Goal: Task Accomplishment & Management: Manage account settings

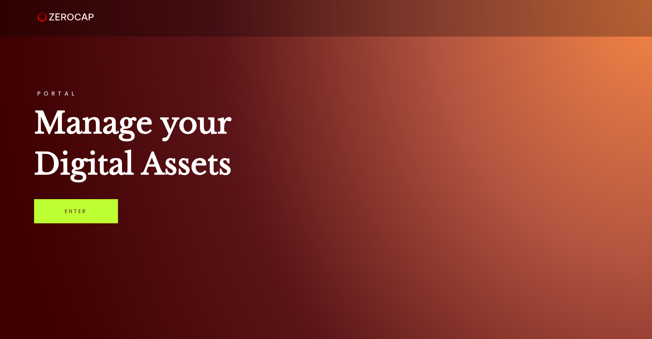
click at [79, 216] on link "Enter" at bounding box center [76, 211] width 84 height 24
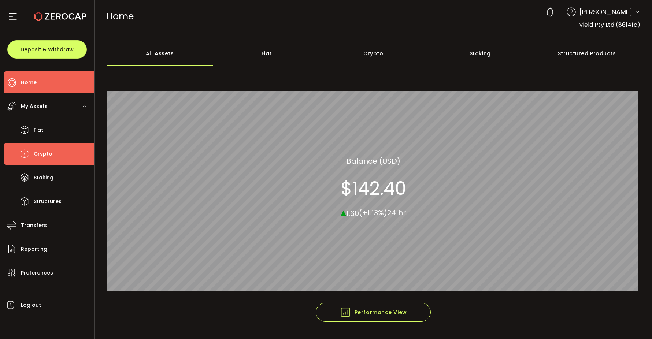
click at [44, 153] on span "Crypto" at bounding box center [43, 154] width 19 height 11
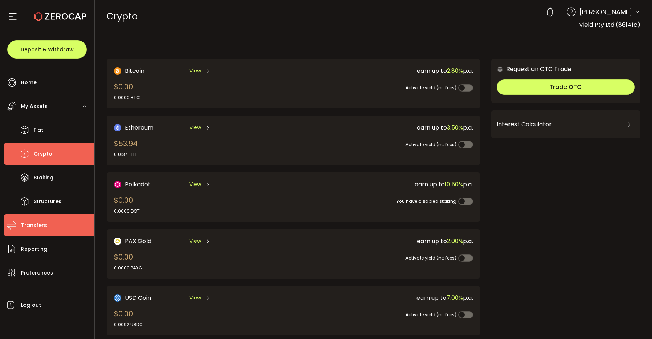
click at [45, 221] on span "Transfers" at bounding box center [34, 225] width 26 height 11
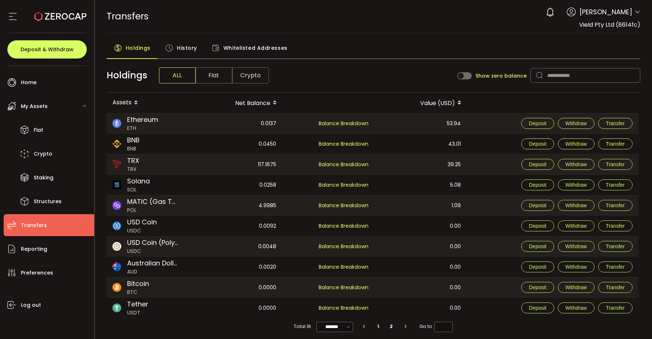
click at [51, 94] on ul "Home Trading My Assets Fiat Crypto Staking Structures Transfers Reporting Prefe…" at bounding box center [47, 202] width 94 height 273
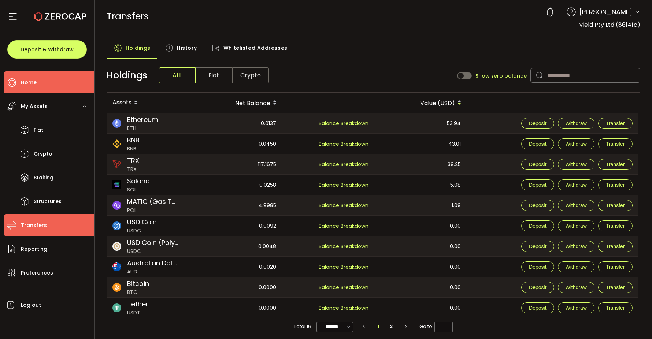
click at [46, 90] on li "Home" at bounding box center [49, 82] width 90 height 22
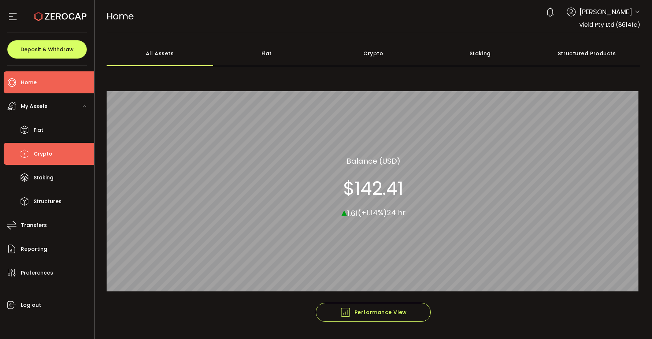
click at [48, 157] on span "Crypto" at bounding box center [43, 154] width 19 height 11
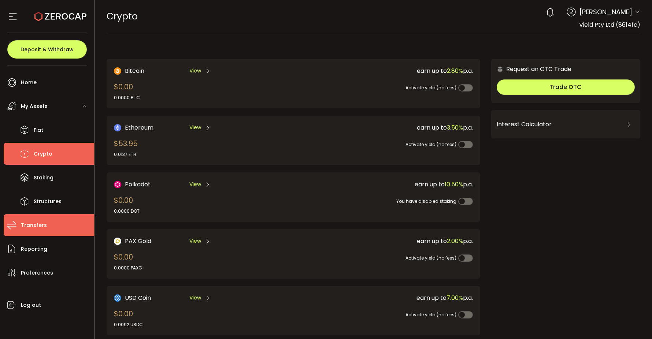
click at [38, 226] on span "Transfers" at bounding box center [34, 225] width 26 height 11
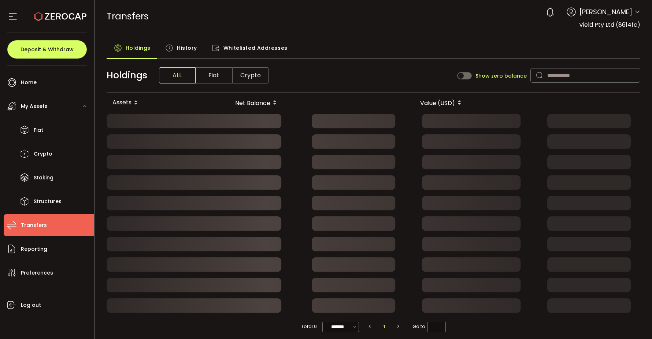
click at [38, 226] on span "Transfers" at bounding box center [34, 225] width 26 height 11
